Goal: Information Seeking & Learning: Learn about a topic

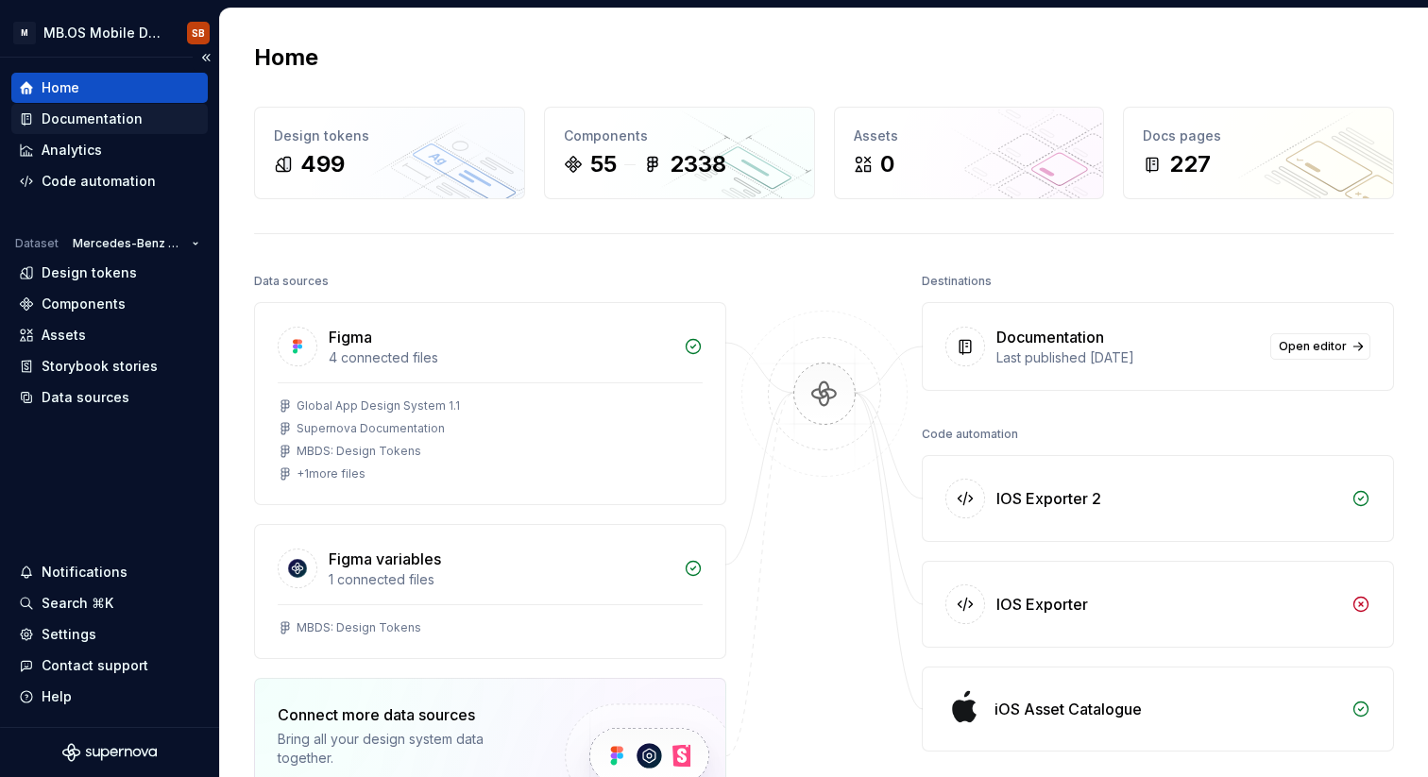
click at [96, 125] on div "Documentation" at bounding box center [92, 119] width 101 height 19
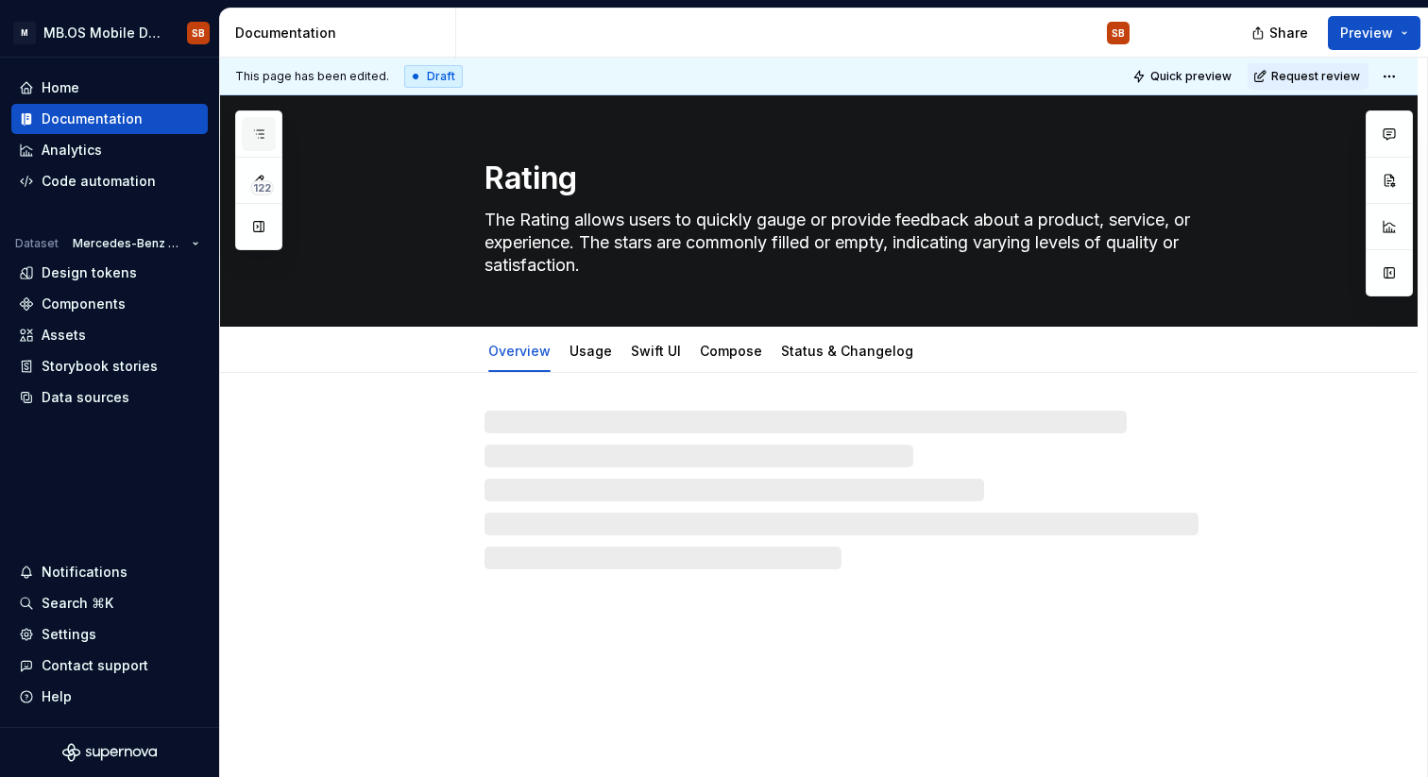
click at [253, 133] on icon "button" at bounding box center [258, 134] width 15 height 15
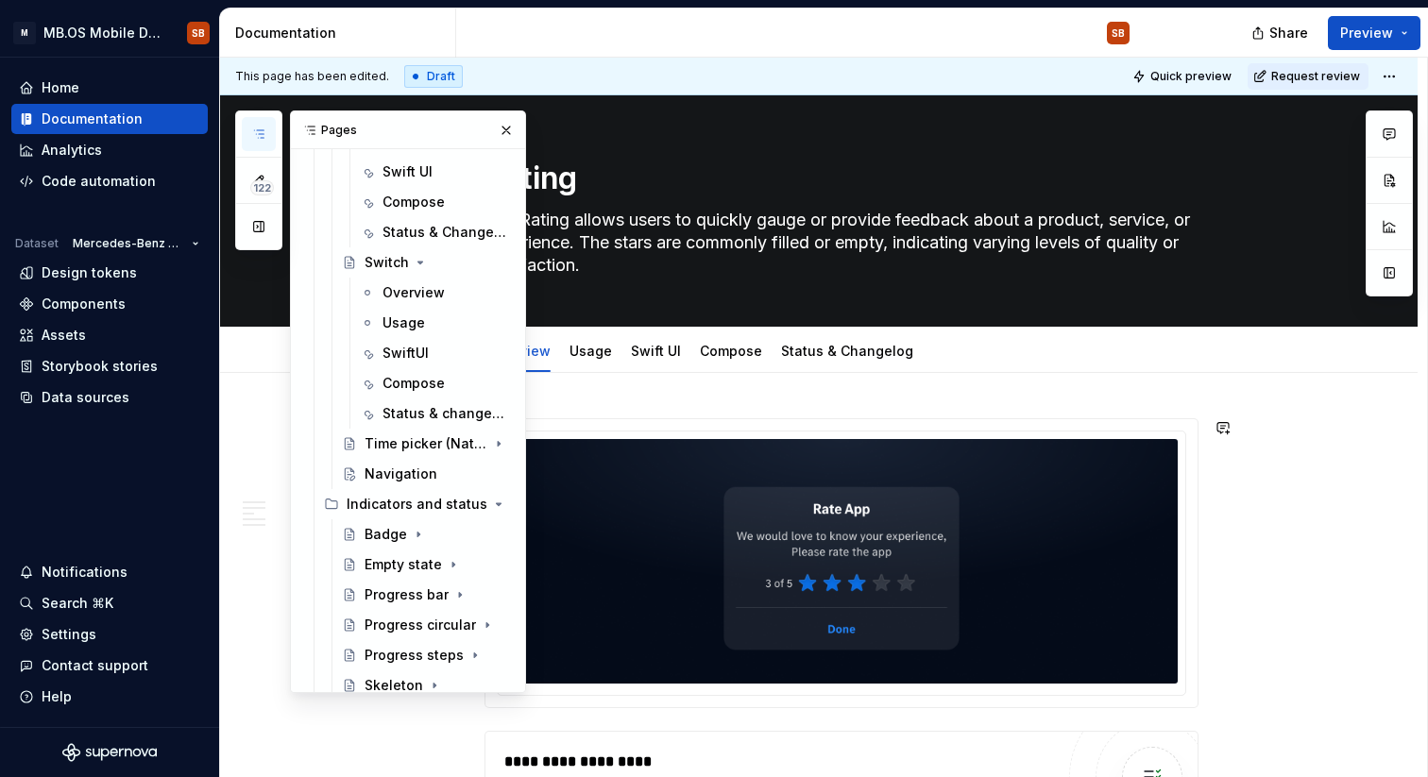
scroll to position [1272, 0]
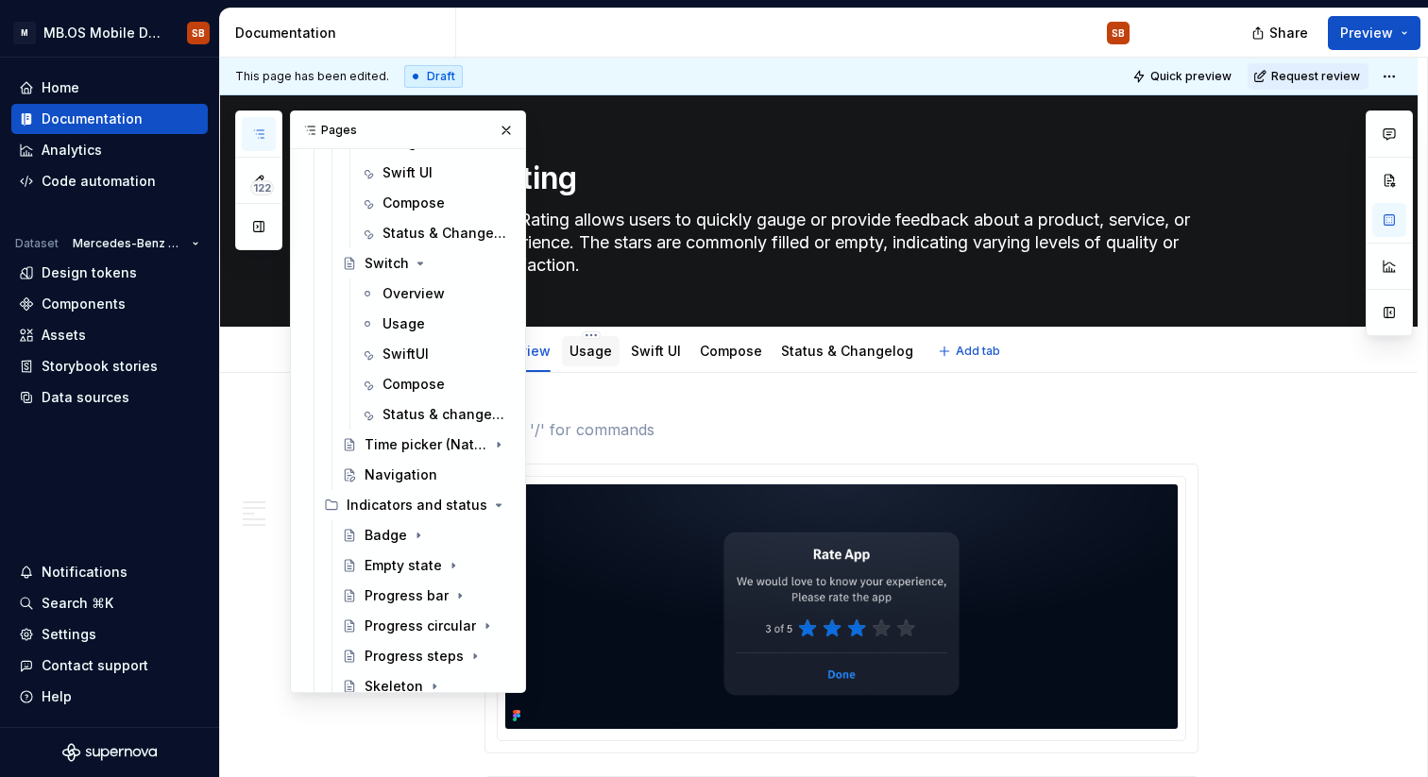
click at [595, 361] on div "Usage" at bounding box center [590, 351] width 42 height 23
click at [507, 130] on button "button" at bounding box center [506, 130] width 26 height 26
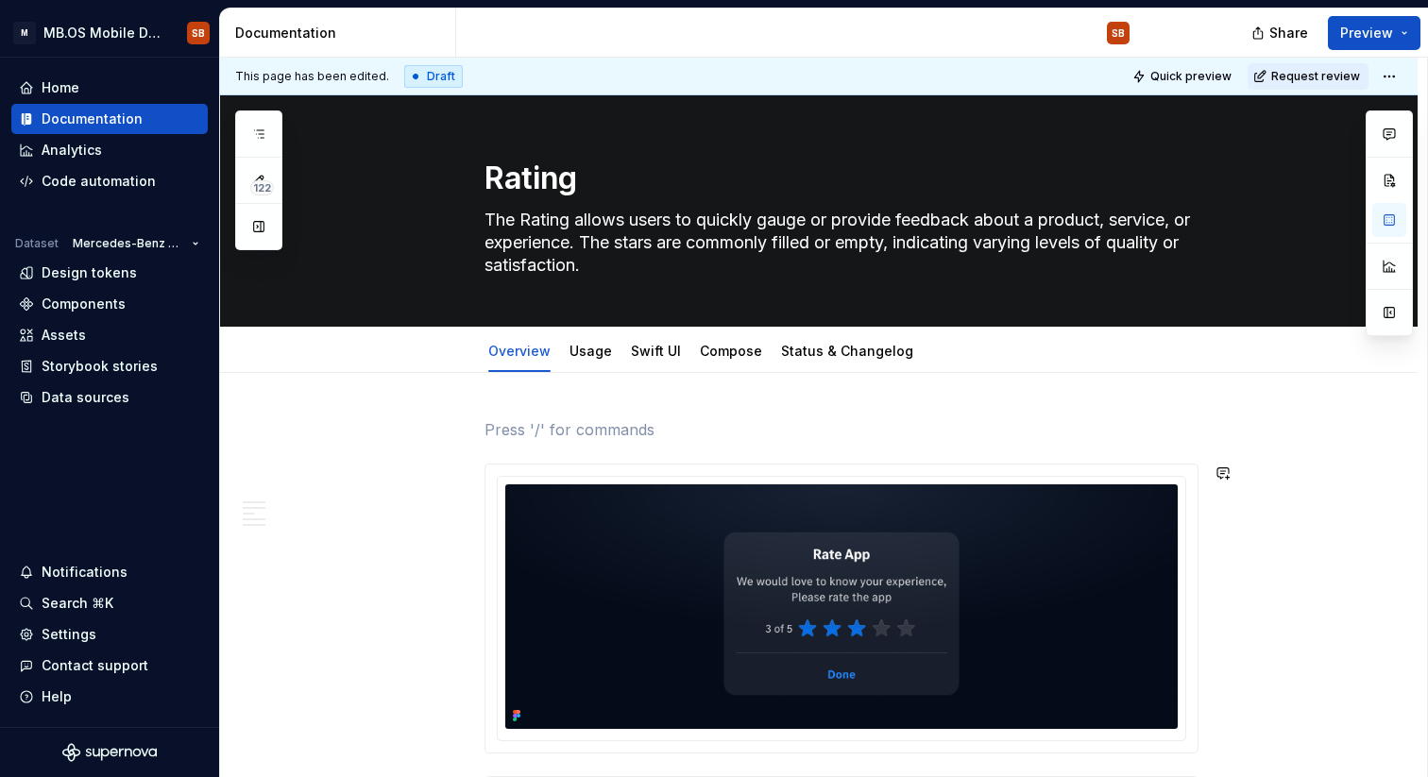
click at [550, 434] on p at bounding box center [841, 429] width 714 height 23
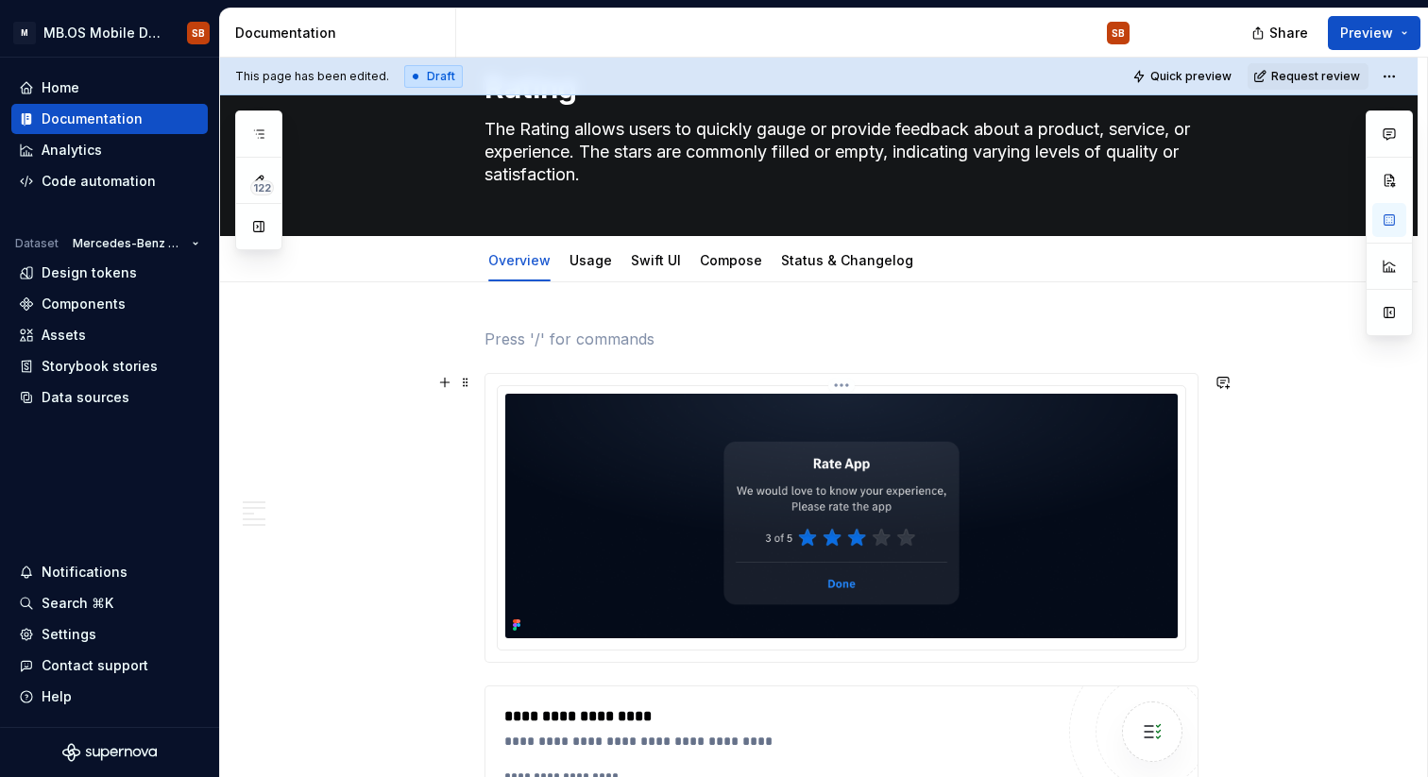
scroll to position [40, 0]
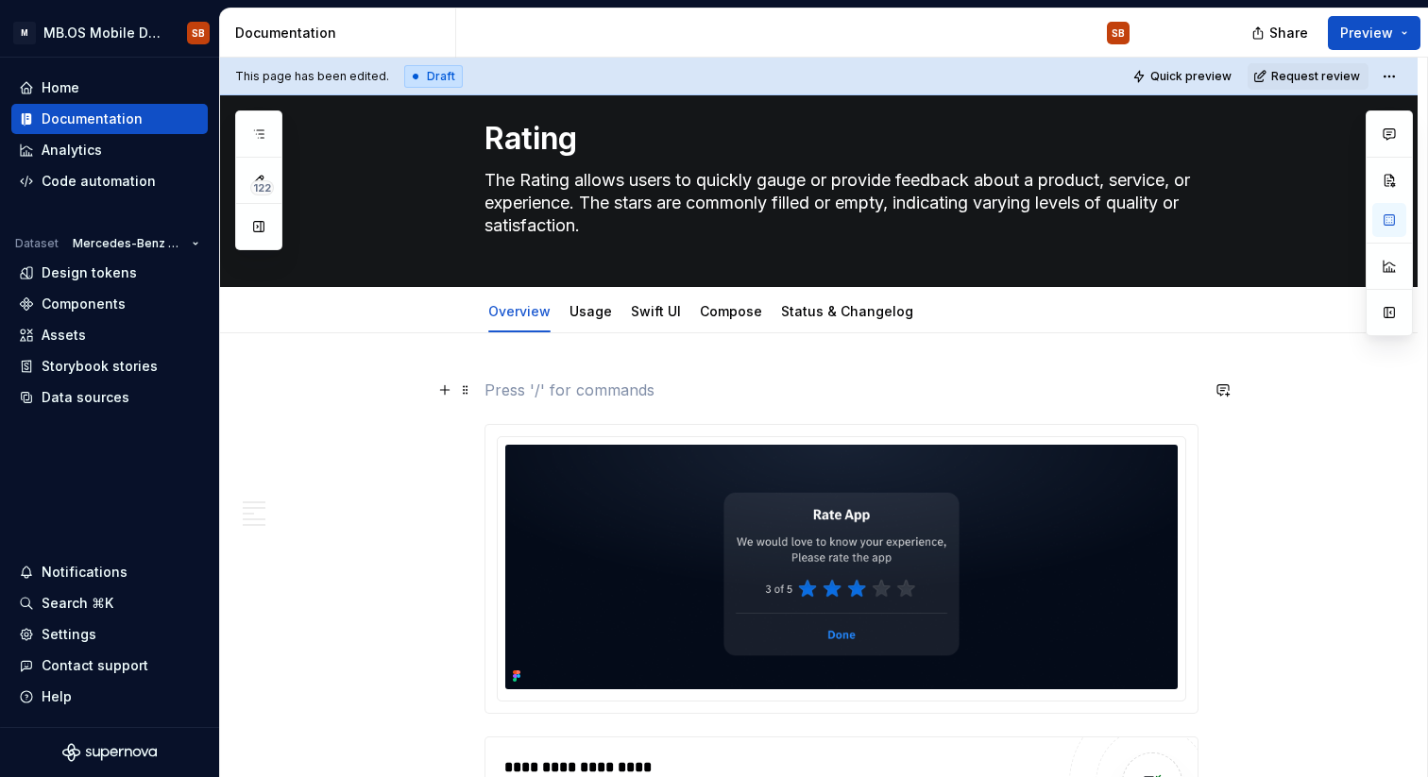
click at [506, 386] on p at bounding box center [841, 390] width 714 height 23
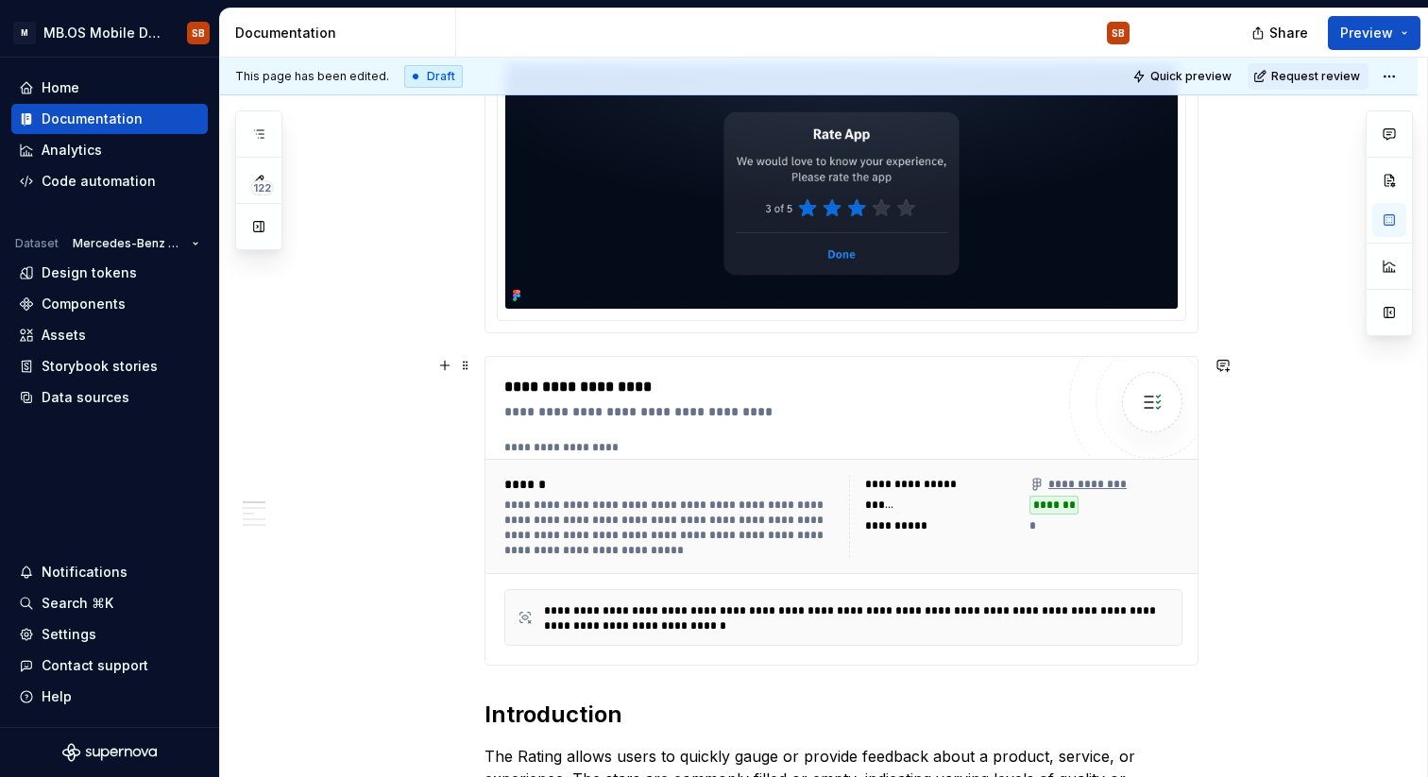
scroll to position [0, 0]
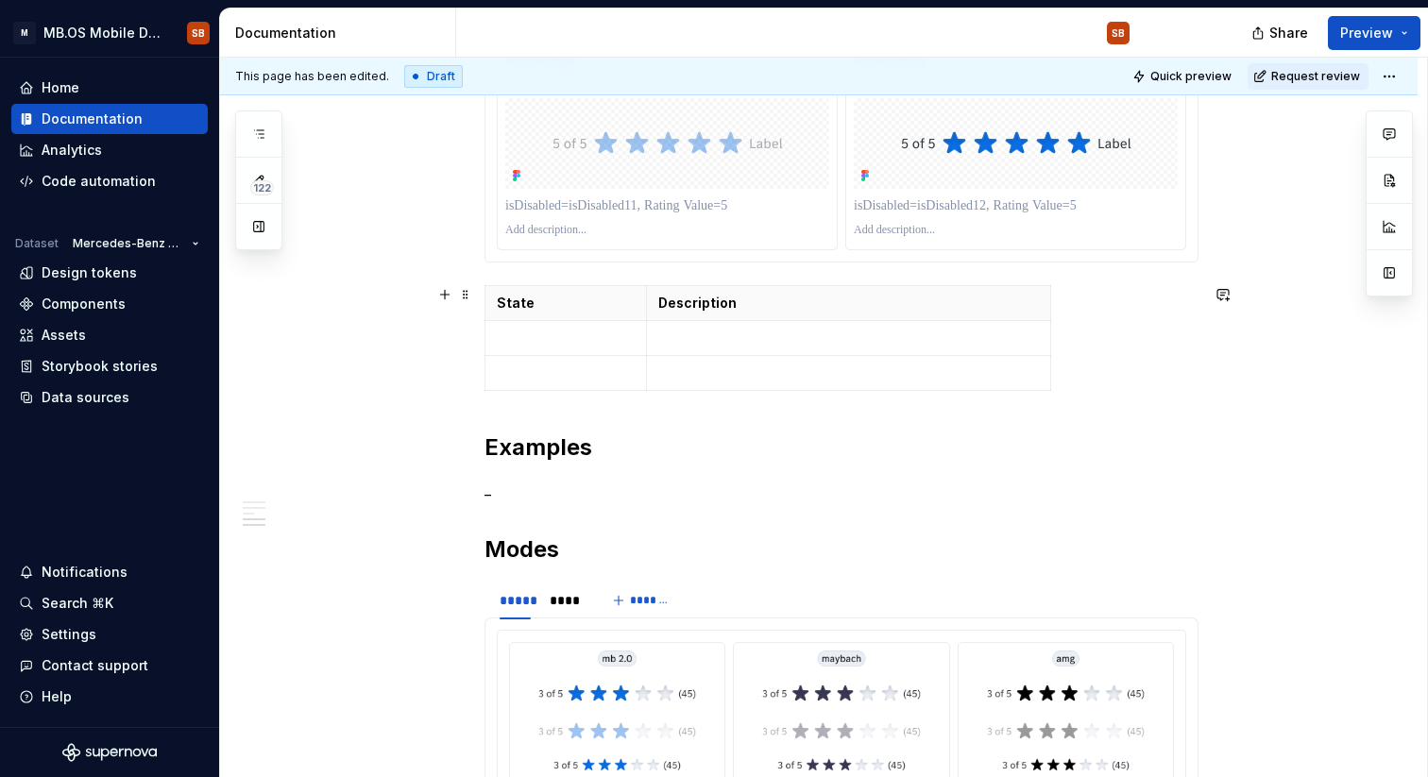
scroll to position [2353, 0]
click at [628, 359] on td at bounding box center [565, 372] width 161 height 35
click at [626, 345] on p at bounding box center [566, 337] width 138 height 19
type textarea "*"
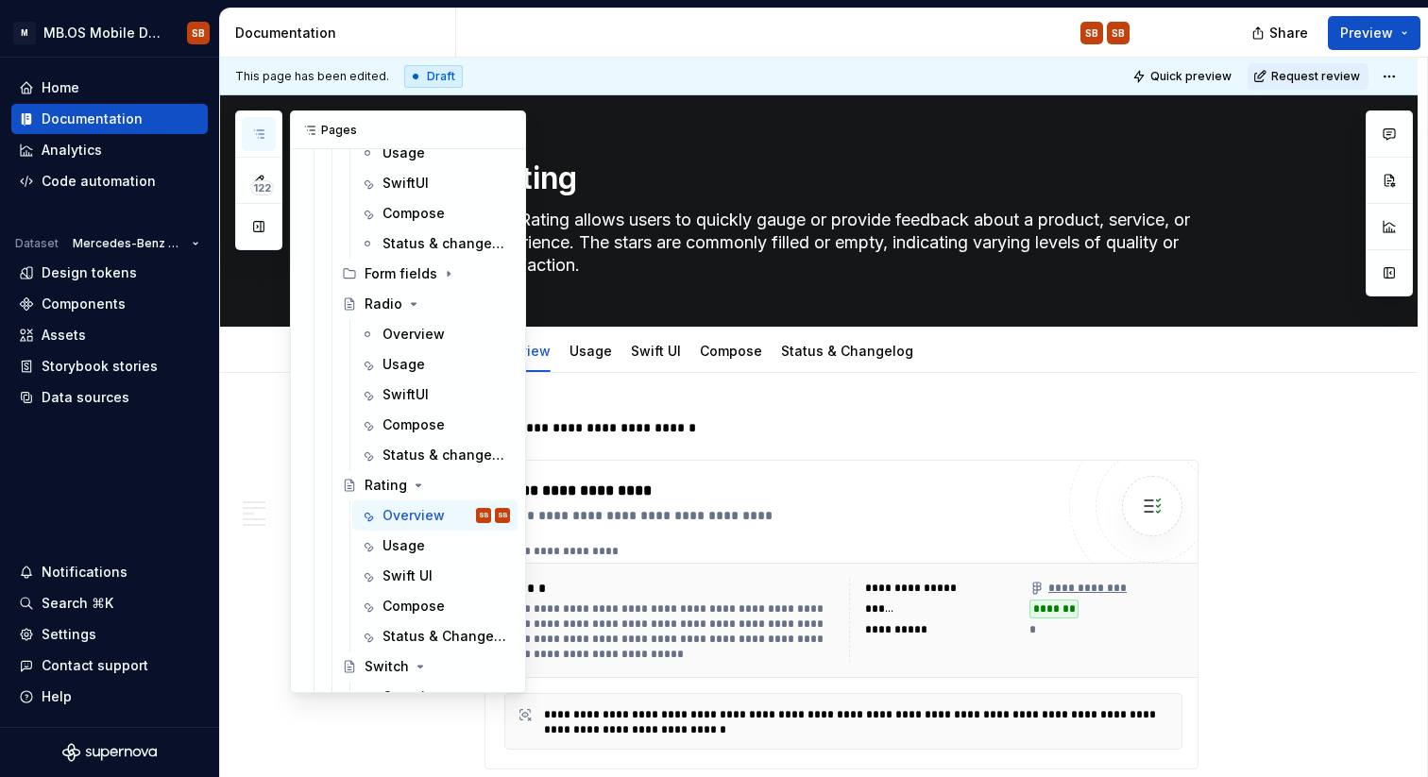
scroll to position [860, 0]
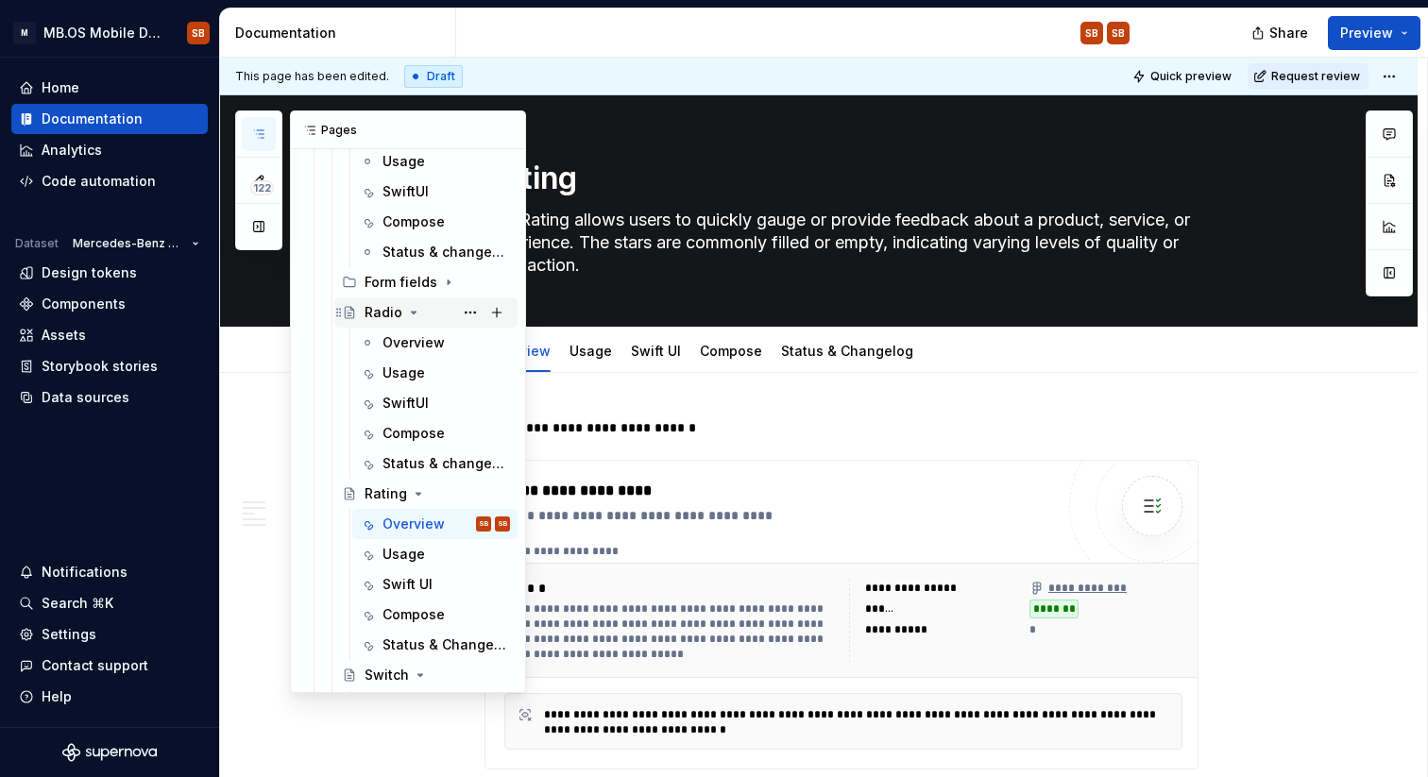
click at [384, 310] on div "Radio" at bounding box center [384, 312] width 38 height 19
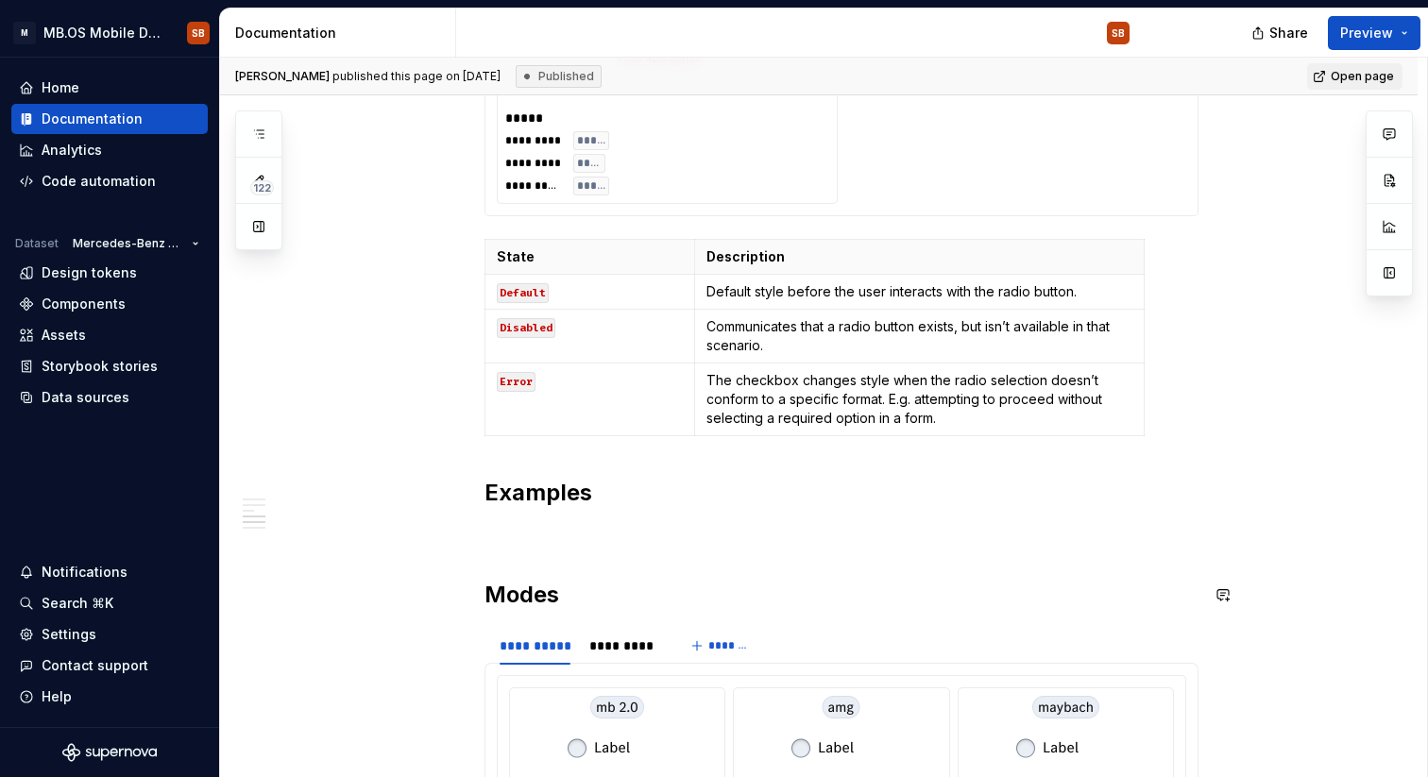
scroll to position [2072, 0]
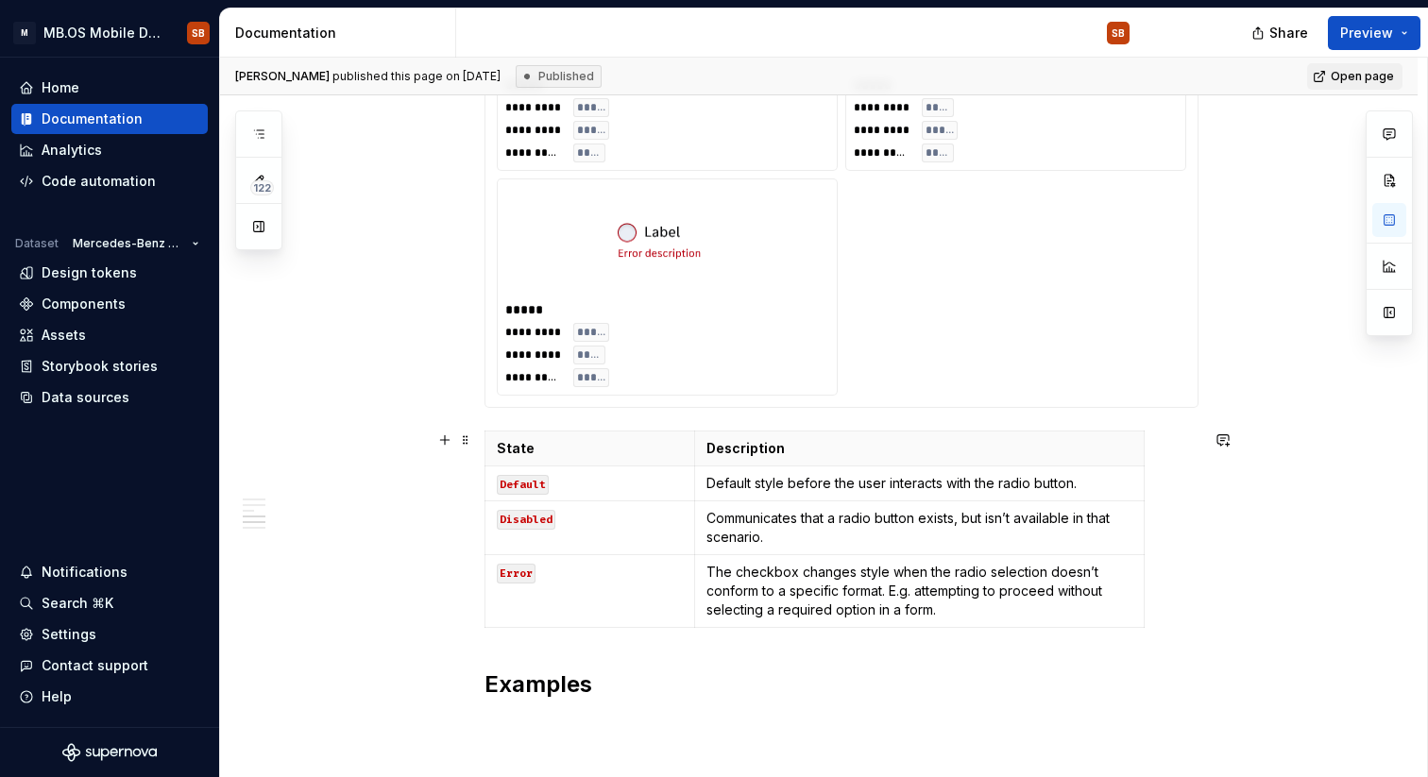
scroll to position [1880, 0]
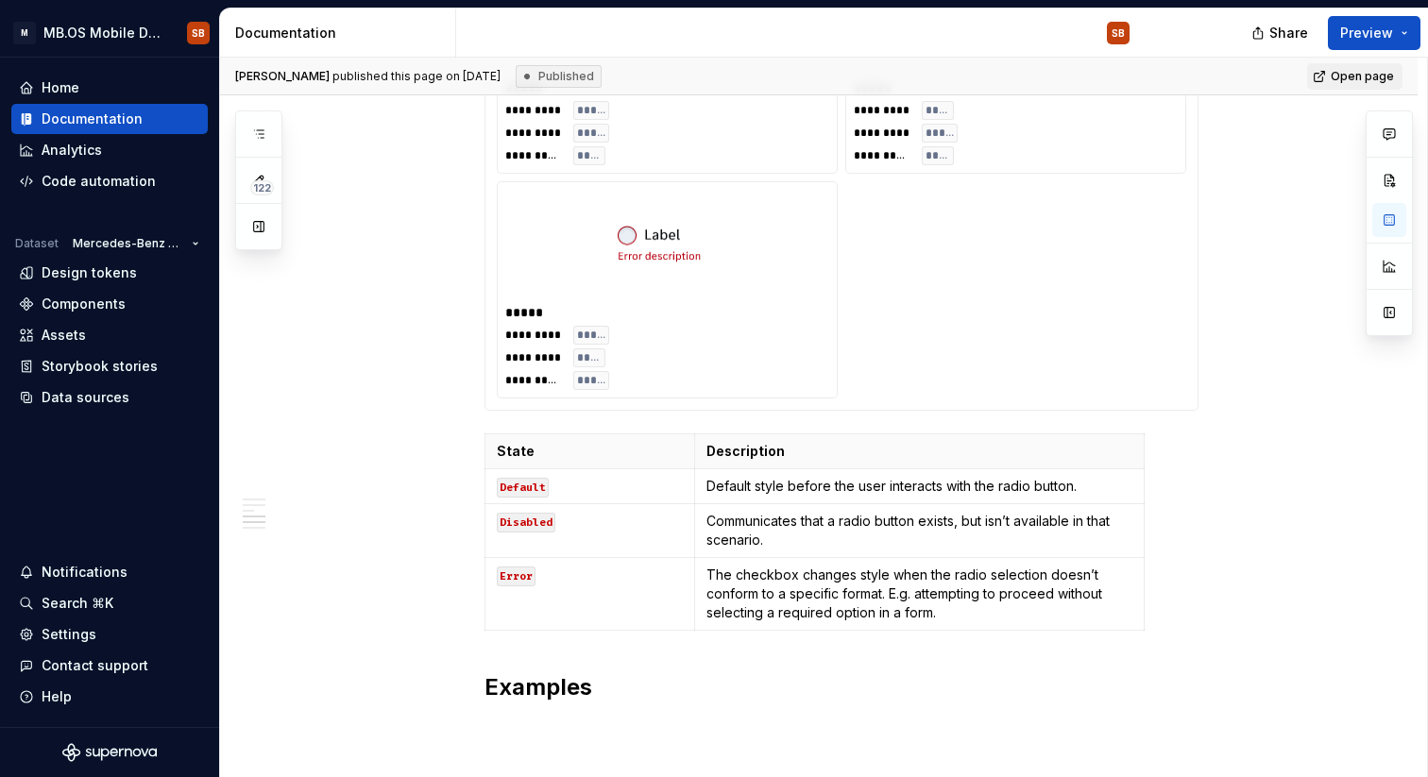
type textarea "*"
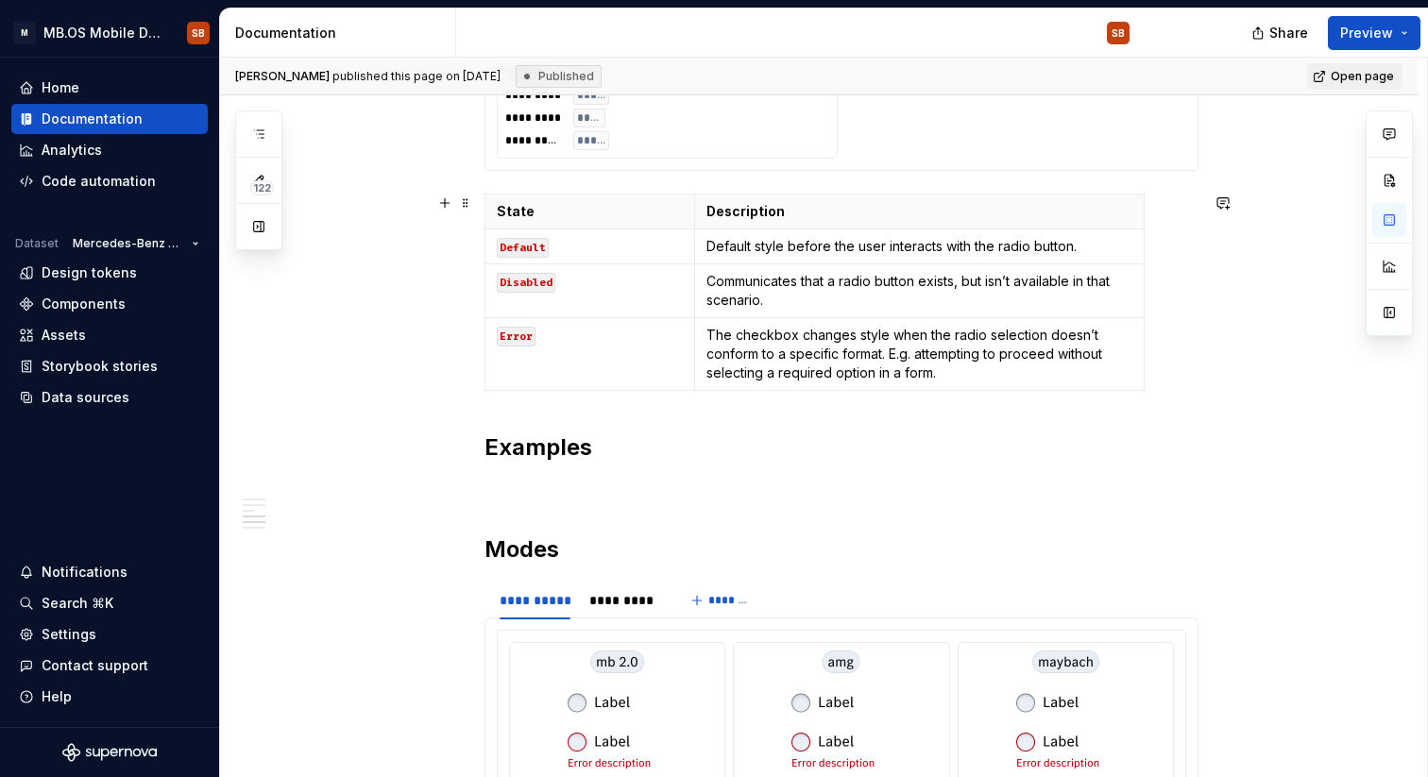
scroll to position [2230, 0]
